Goal: Information Seeking & Learning: Understand process/instructions

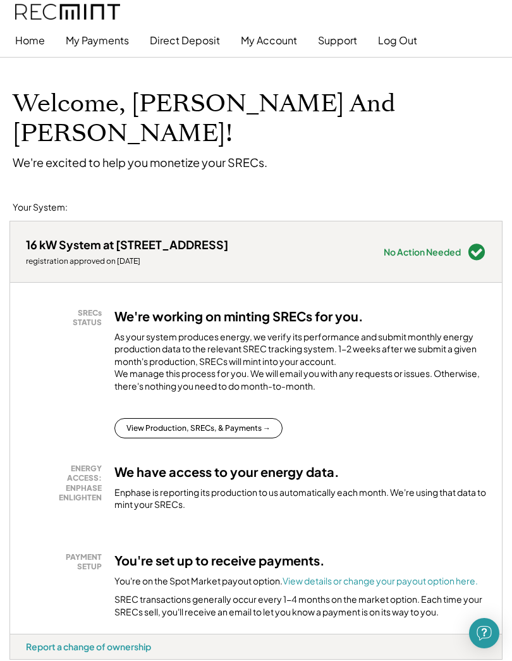
click at [106, 48] on button "My Payments" at bounding box center [97, 40] width 63 height 25
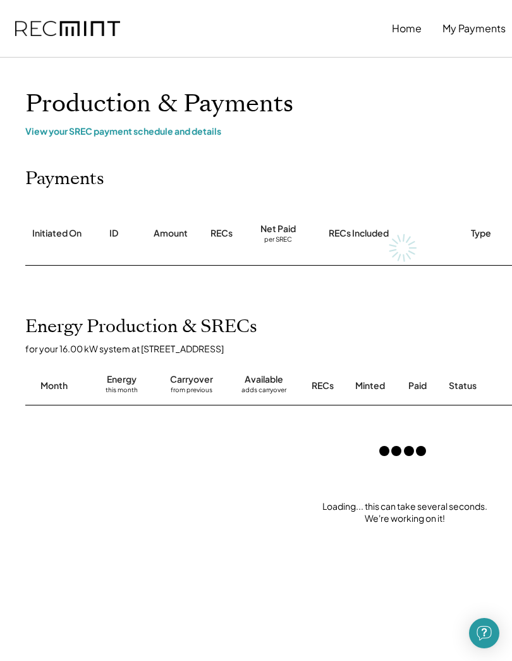
click at [194, 128] on div "View your SREC payment schedule and details" at bounding box center [404, 130] width 759 height 11
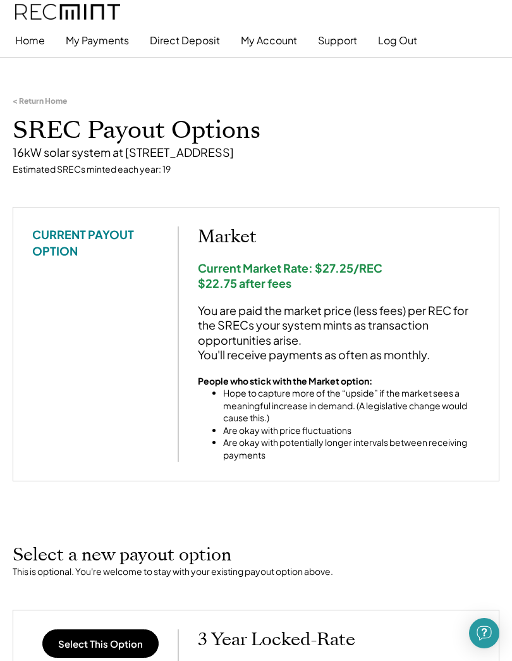
click at [266, 38] on button "My Account" at bounding box center [269, 40] width 56 height 25
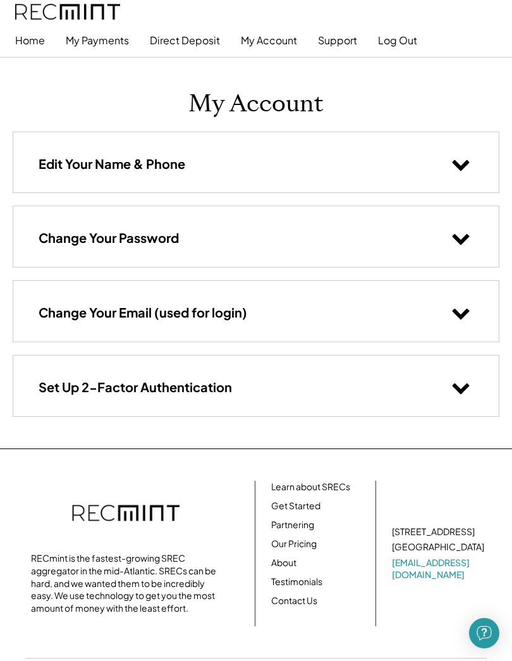
click at [111, 40] on button "My Payments" at bounding box center [97, 40] width 63 height 25
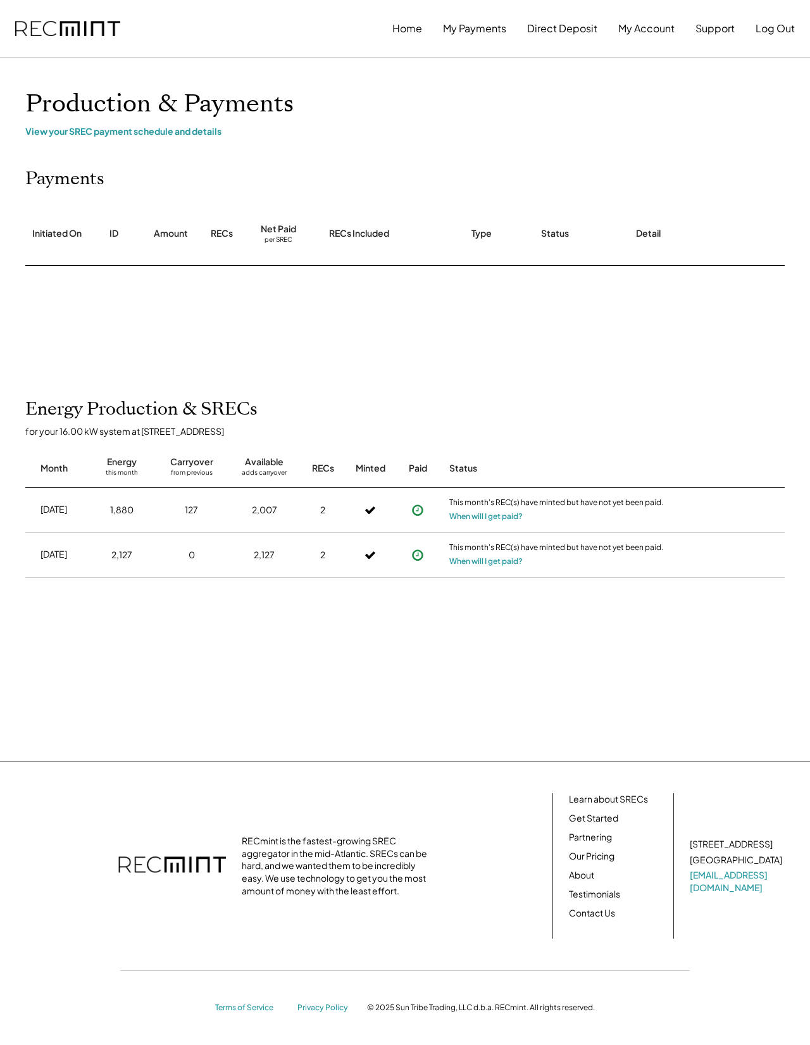
click at [612, 918] on link "Contact Us" at bounding box center [592, 913] width 46 height 13
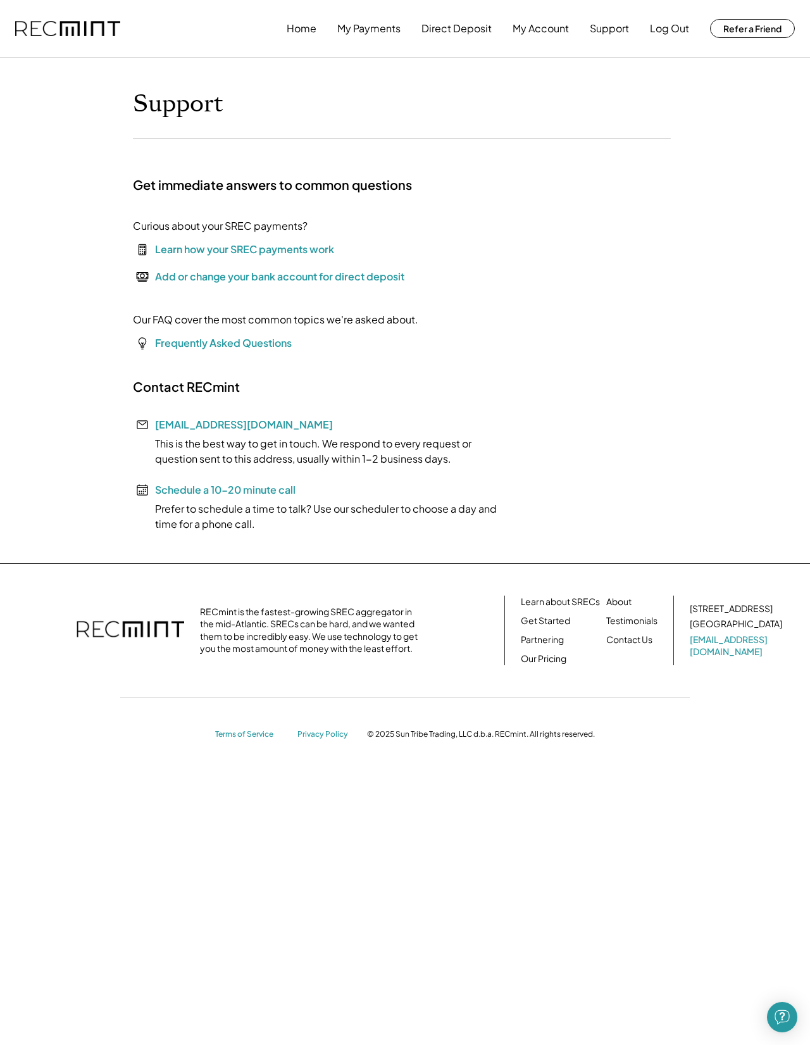
click at [306, 247] on div "Learn how your SREC payments work" at bounding box center [244, 249] width 179 height 15
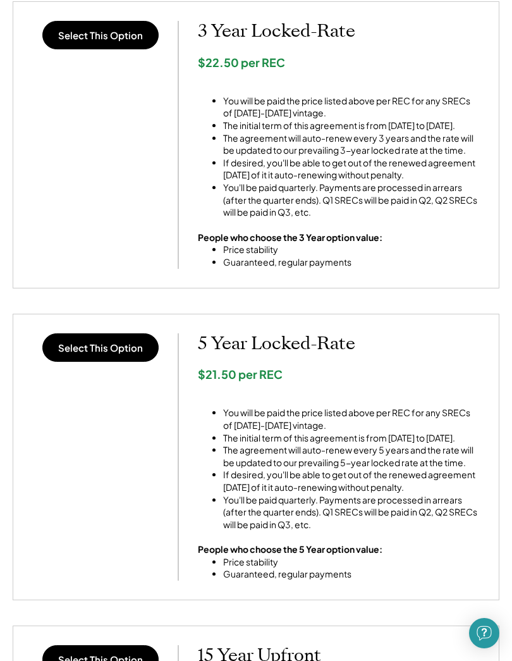
scroll to position [588, 0]
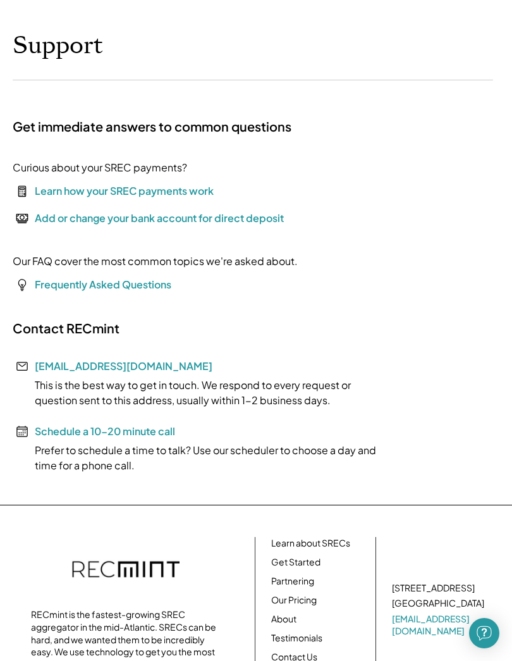
scroll to position [59, 0]
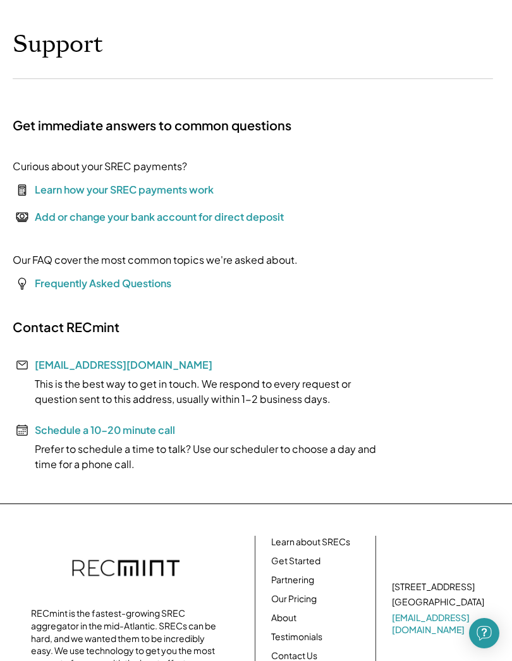
click at [145, 276] on font "Frequently Asked Questions" at bounding box center [103, 282] width 137 height 13
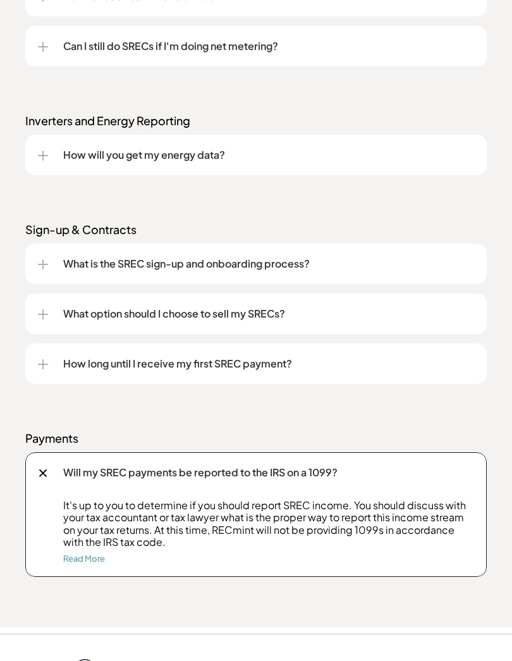
scroll to position [1454, 0]
